Goal: Transaction & Acquisition: Book appointment/travel/reservation

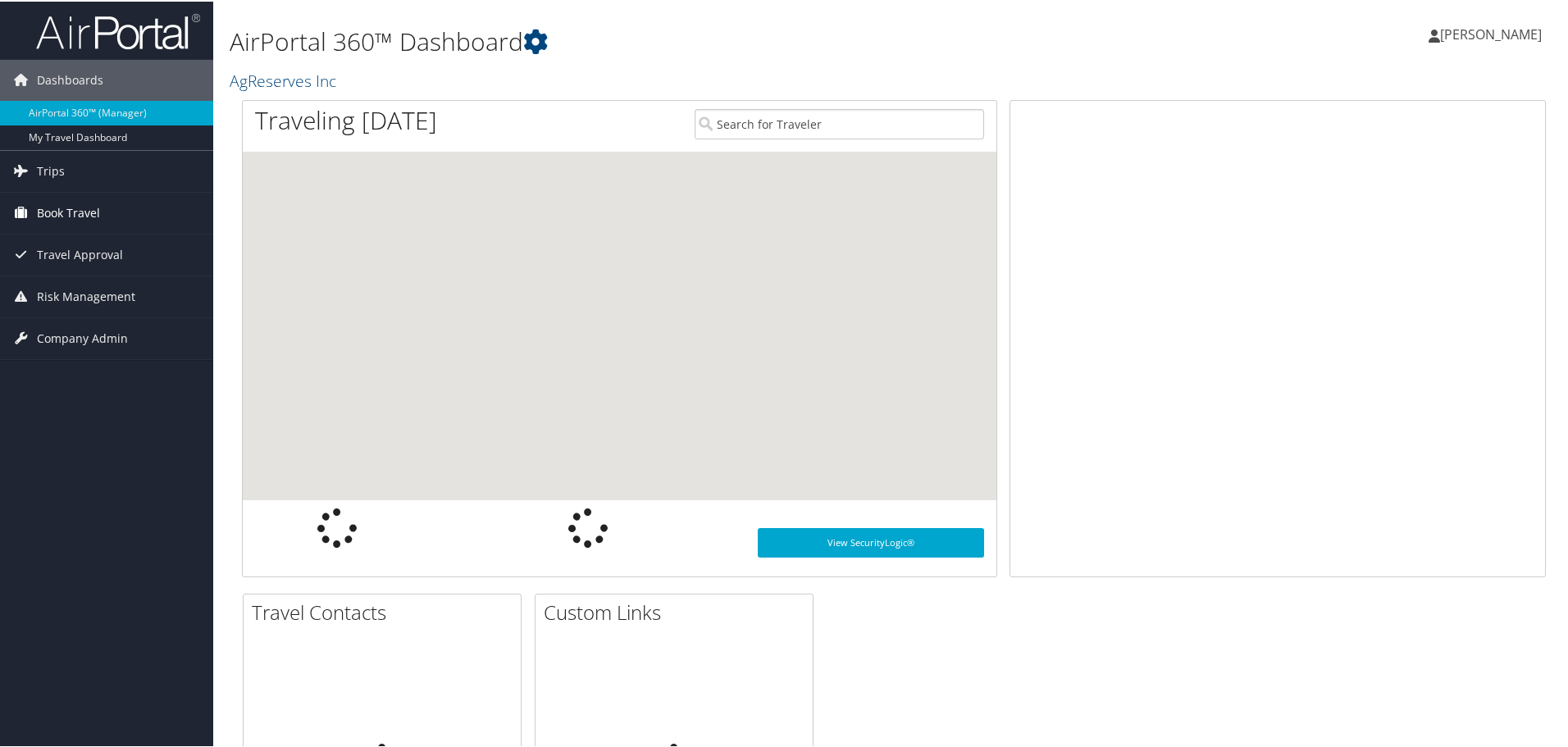
click at [113, 207] on link "Book Travel" at bounding box center [107, 212] width 213 height 41
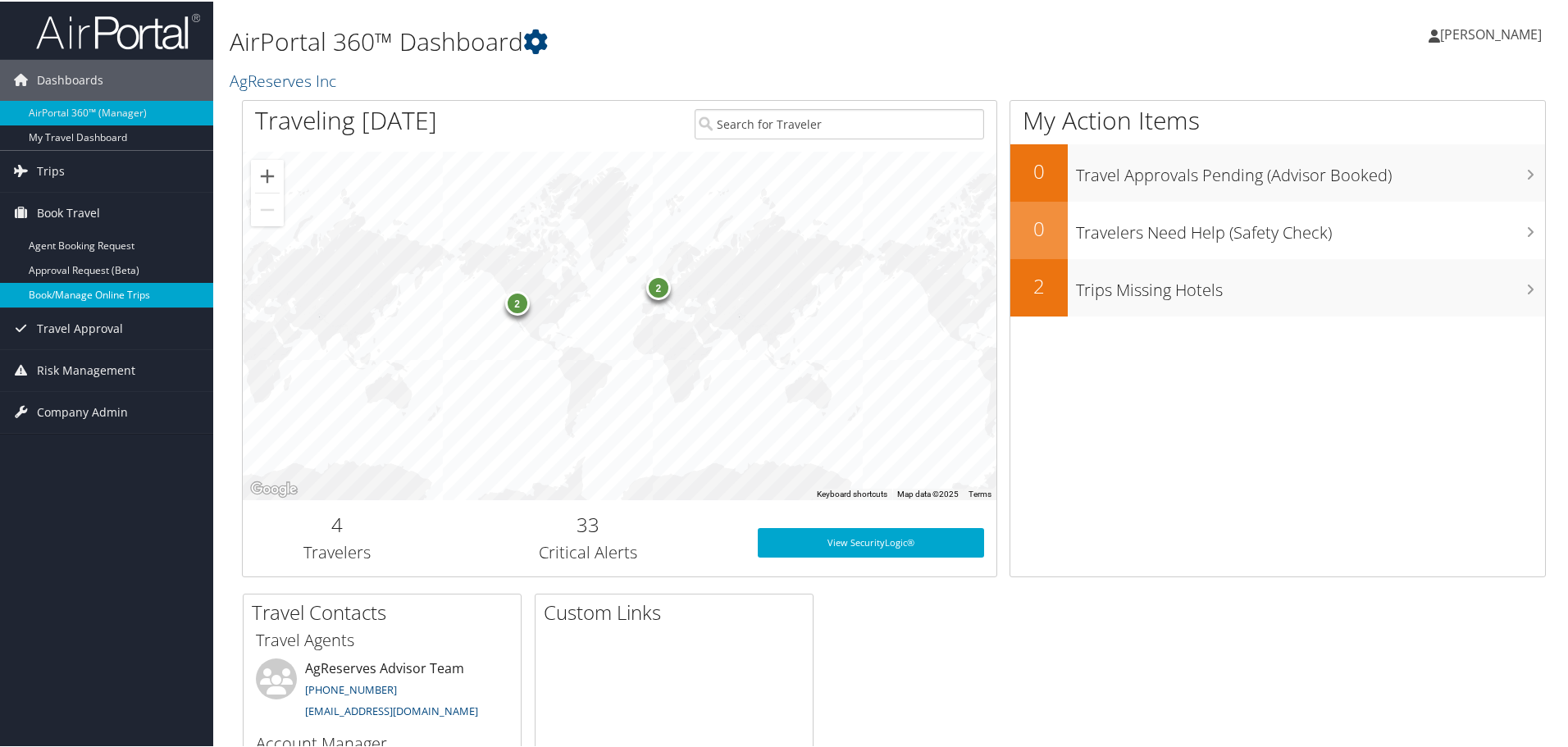
click at [107, 300] on link "Book/Manage Online Trips" at bounding box center [107, 293] width 213 height 24
click at [135, 296] on link "Book/Manage Online Trips" at bounding box center [107, 293] width 213 height 24
